Goal: Find specific page/section: Find specific page/section

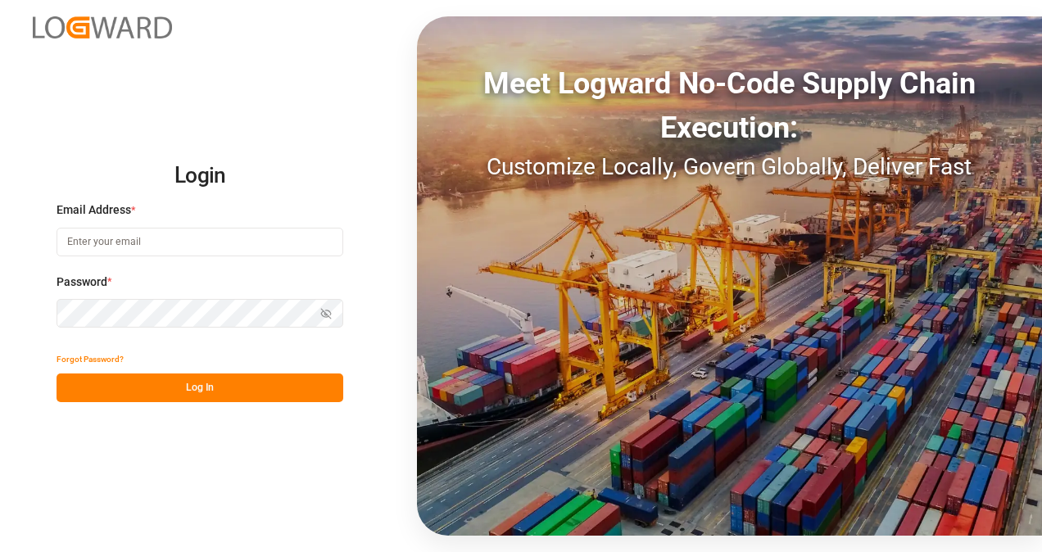
click at [155, 241] on input at bounding box center [200, 242] width 287 height 29
type input "[PERSON_NAME][EMAIL_ADDRESS][DOMAIN_NAME]"
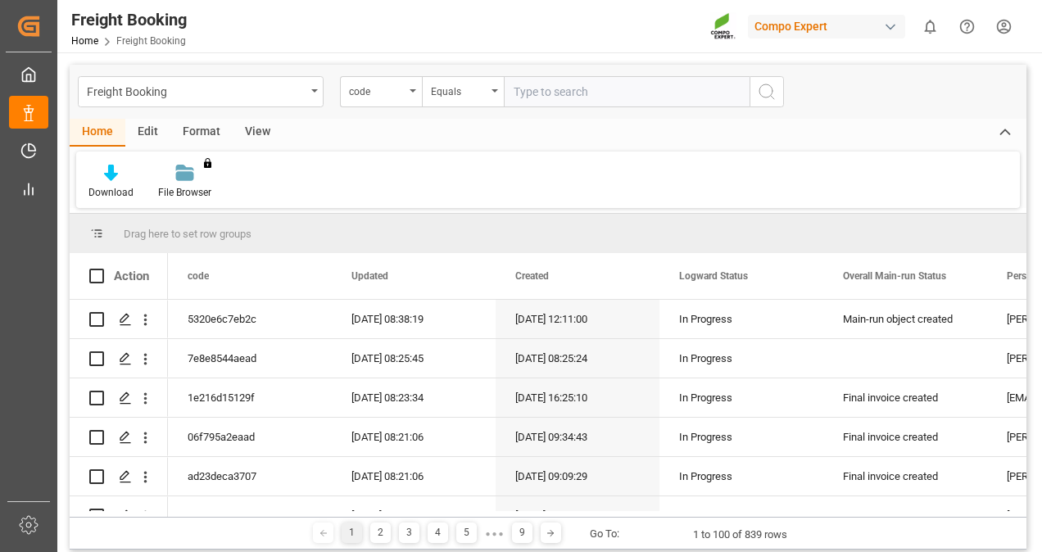
drag, startPoint x: 261, startPoint y: 133, endPoint x: 241, endPoint y: 135, distance: 20.6
click at [260, 133] on div "View" at bounding box center [258, 133] width 50 height 28
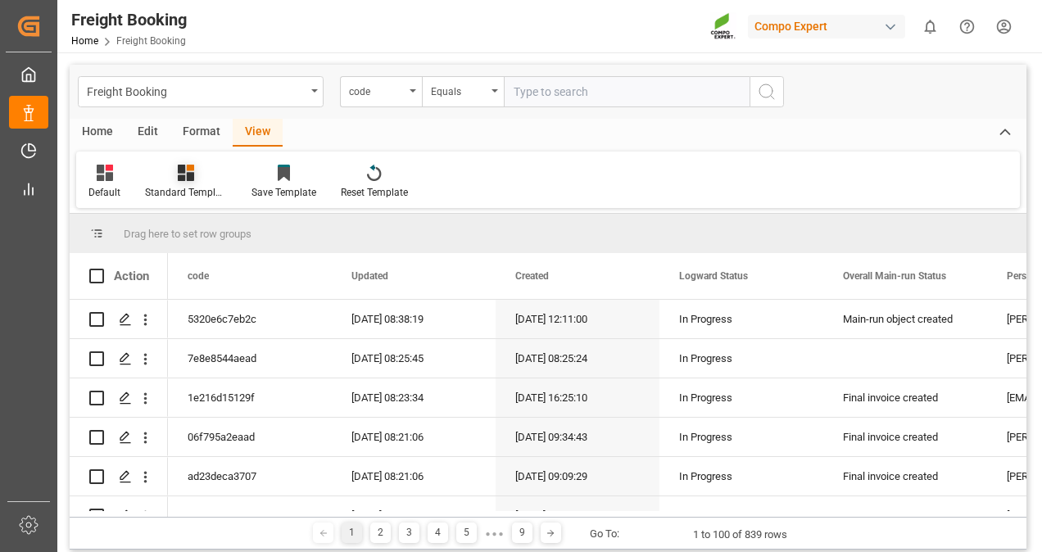
click at [206, 168] on div at bounding box center [186, 172] width 82 height 17
click at [203, 227] on div "Overview Countries" at bounding box center [229, 231] width 143 height 17
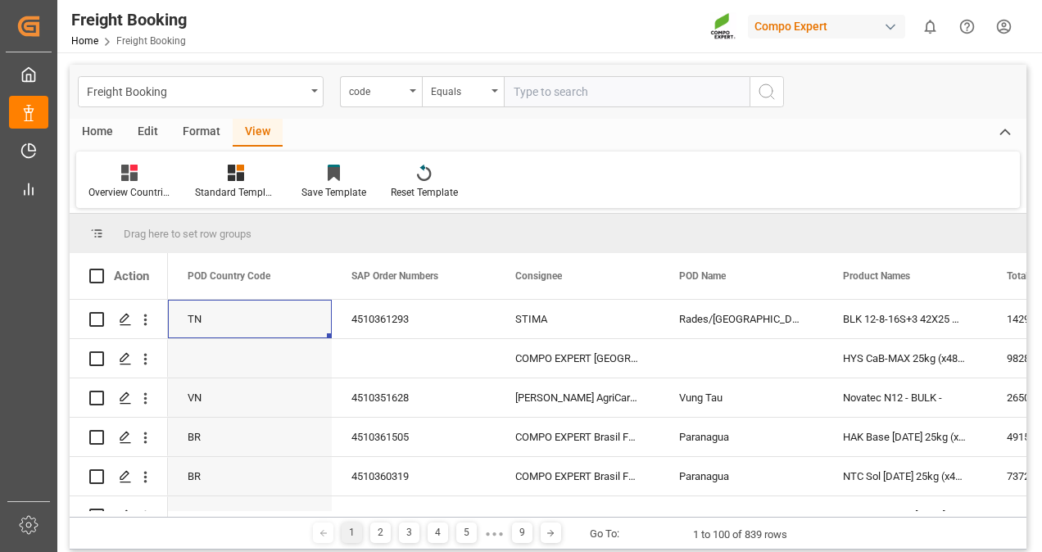
drag, startPoint x: 200, startPoint y: 318, endPoint x: 236, endPoint y: 233, distance: 92.5
click at [236, 233] on div "Drag here to set row groups Drag here to set column labels Action POD Country C…" at bounding box center [548, 365] width 957 height 303
drag, startPoint x: 209, startPoint y: 272, endPoint x: 280, endPoint y: 220, distance: 88.0
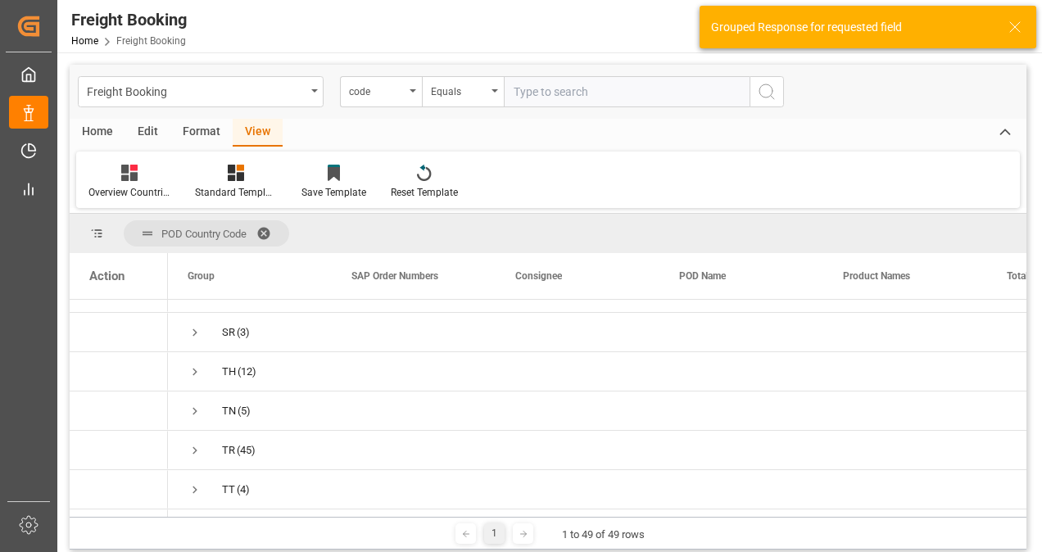
scroll to position [1474, 0]
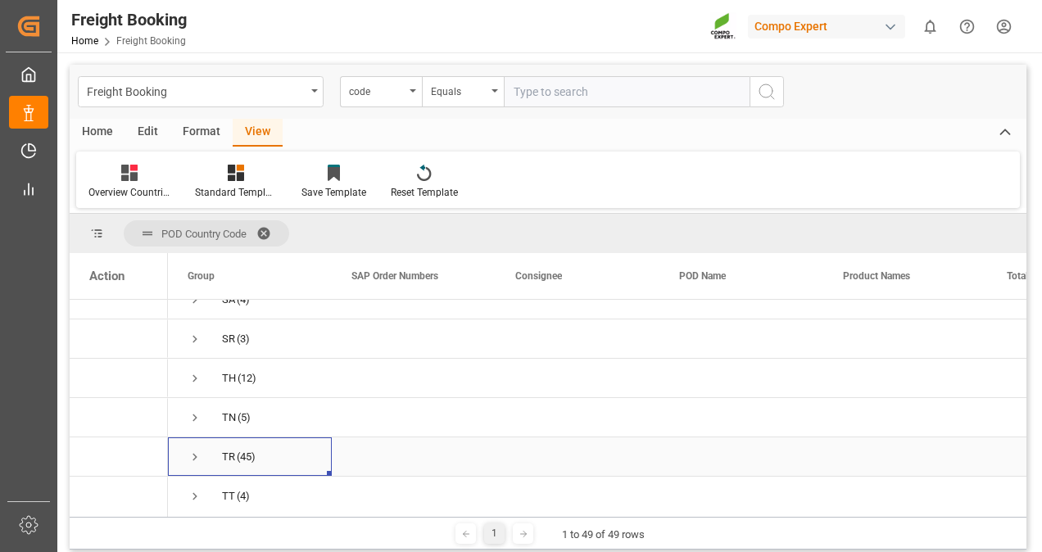
click at [190, 453] on span "Press SPACE to select this row." at bounding box center [195, 457] width 15 height 15
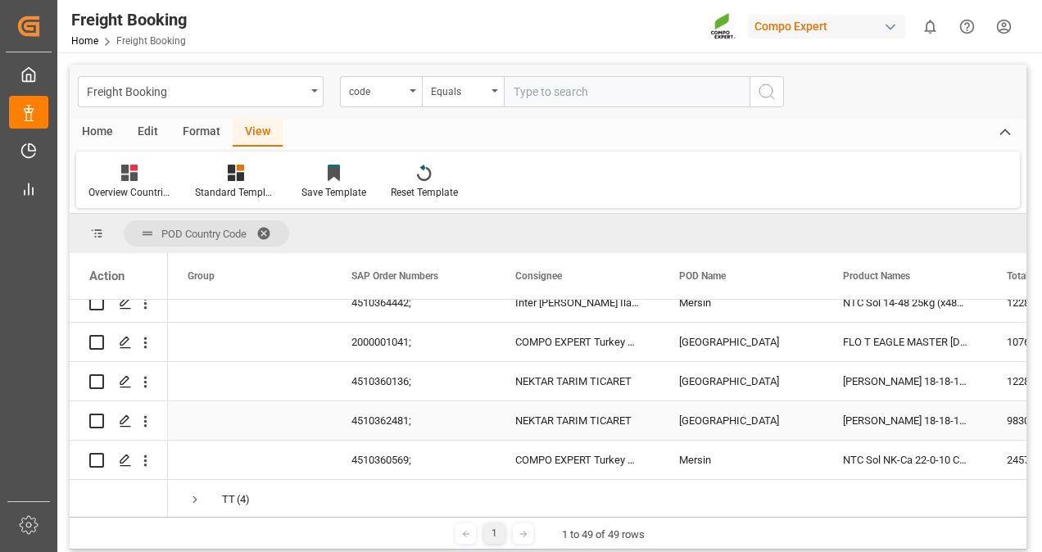
scroll to position [3276, 0]
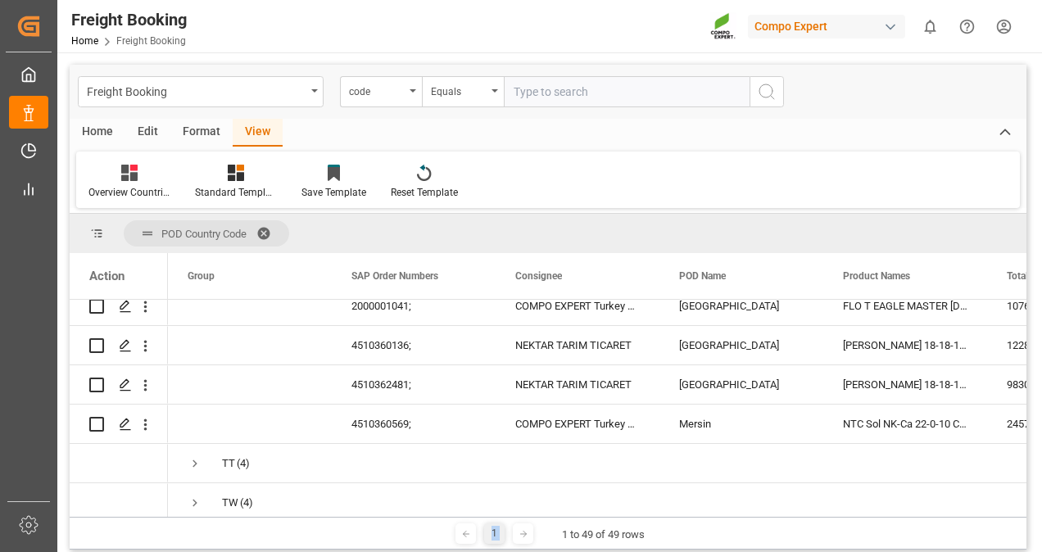
drag, startPoint x: 410, startPoint y: 516, endPoint x: 518, endPoint y: 526, distance: 107.7
click at [518, 526] on div "1 1 to 49 of 49 rows" at bounding box center [548, 533] width 957 height 33
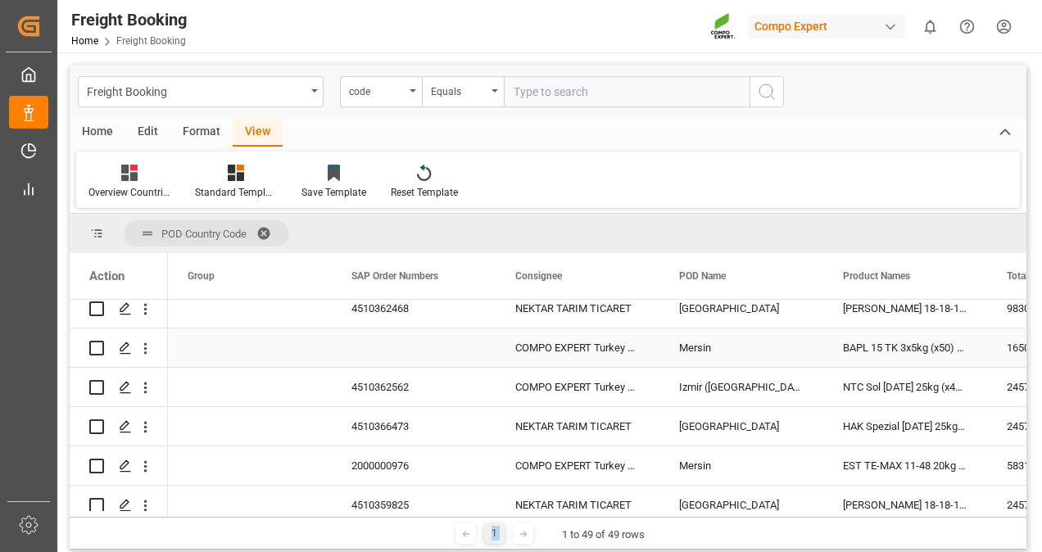
scroll to position [2293, 0]
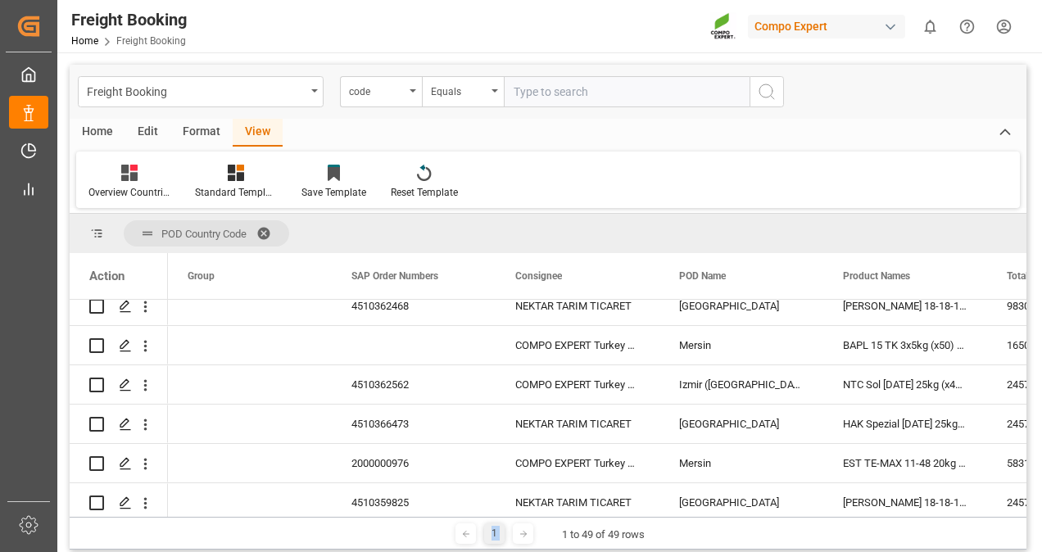
drag, startPoint x: 390, startPoint y: 511, endPoint x: 582, endPoint y: 521, distance: 191.9
click at [582, 521] on div "POD Country Code Drag here to set column labels Action Total Weight in KGM Cust…" at bounding box center [548, 382] width 957 height 336
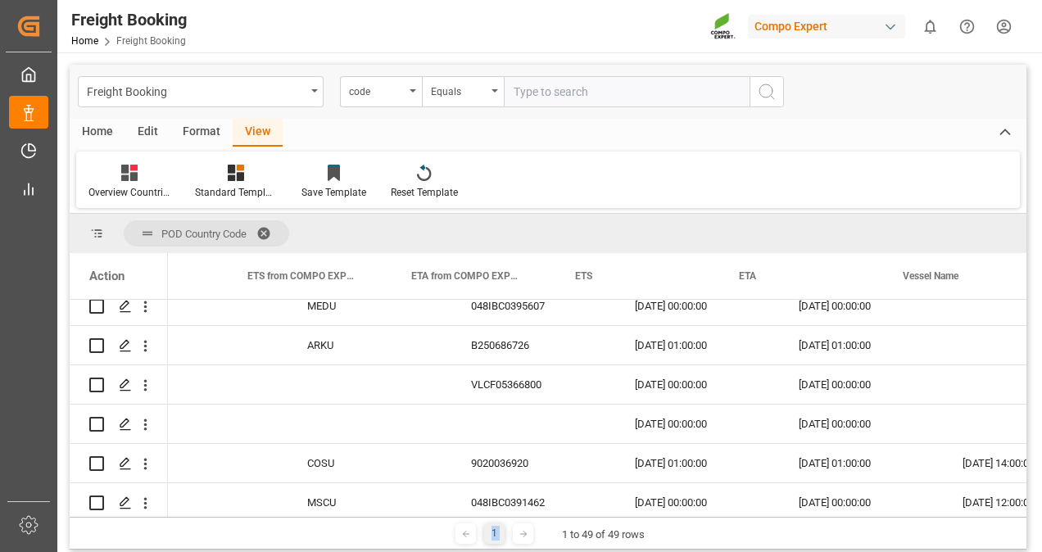
scroll to position [0, 1647]
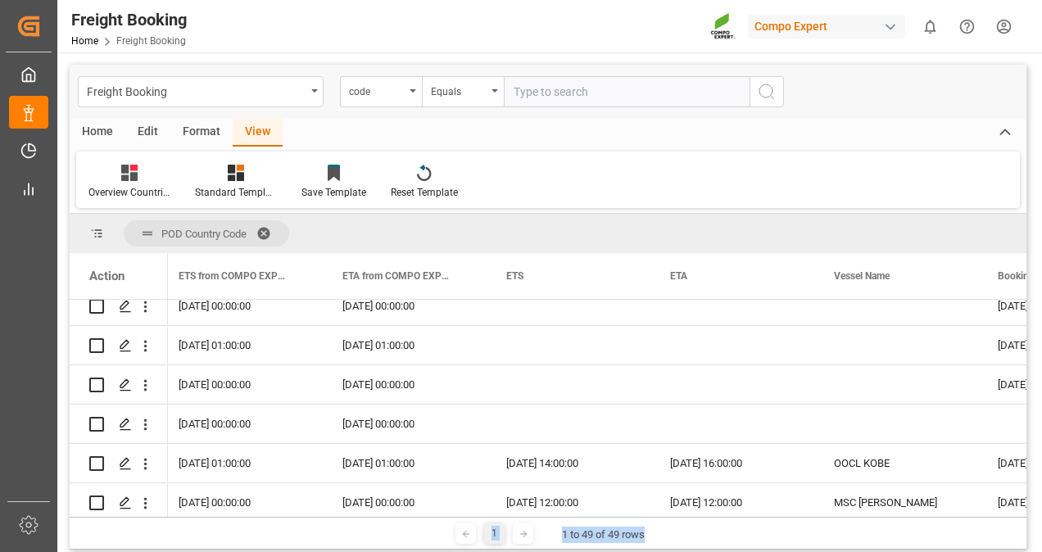
drag, startPoint x: 726, startPoint y: 519, endPoint x: 442, endPoint y: 518, distance: 283.4
click at [442, 518] on div "1 1 to 49 of 49 rows" at bounding box center [548, 533] width 957 height 33
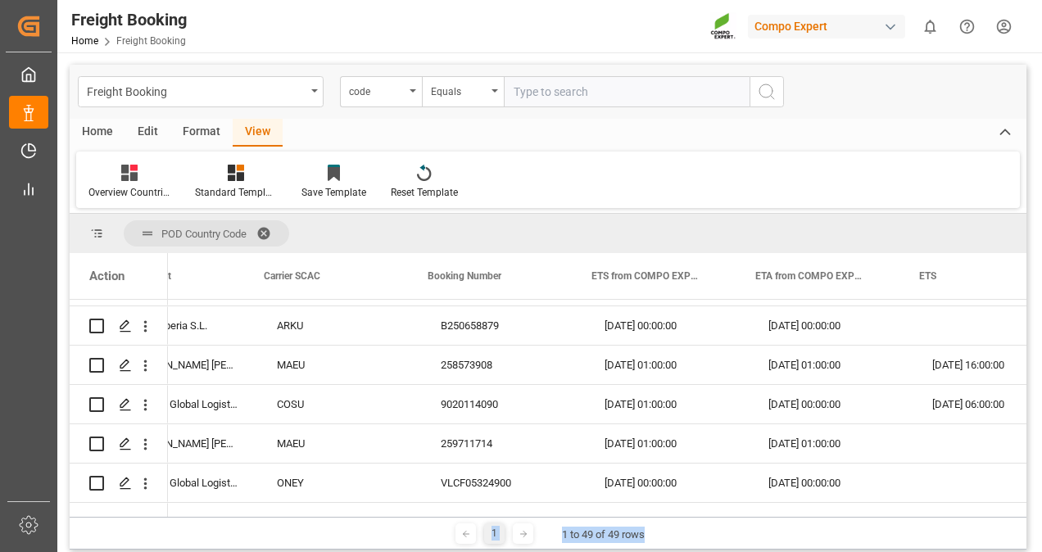
scroll to position [0, 1281]
